Goal: Check status

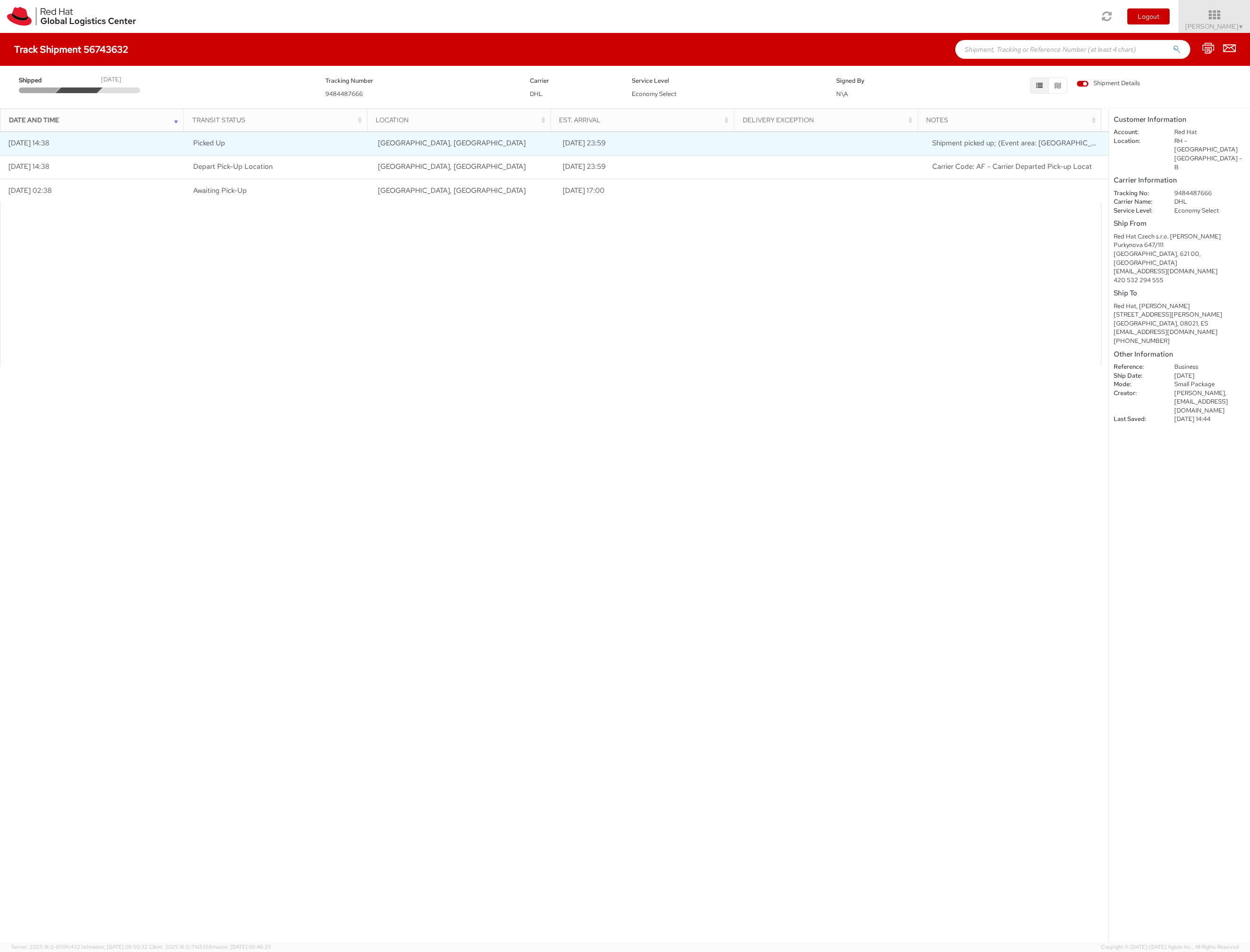
click at [562, 146] on td "[DATE] 23:59" at bounding box center [647, 144] width 185 height 23
